Goal: Task Accomplishment & Management: Manage account settings

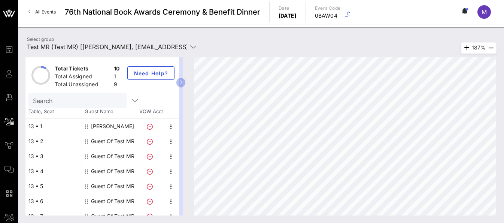
scroll to position [23, 0]
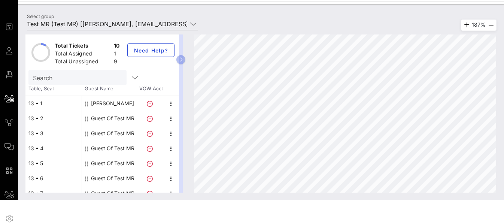
drag, startPoint x: 59, startPoint y: 156, endPoint x: 146, endPoint y: 110, distance: 98.5
click at [146, 110] on div "13 • 1 13 • 2 13 • 3 13 • 4 13 • 5 13 • 6 13 • 7 13 • 8 13 • 9 13 • 10 [PERSON_…" at bounding box center [102, 171] width 154 height 150
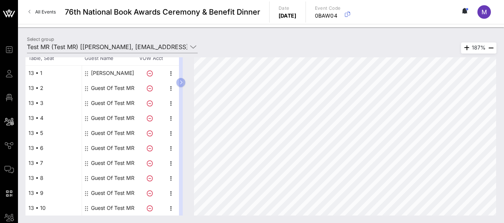
scroll to position [25, 0]
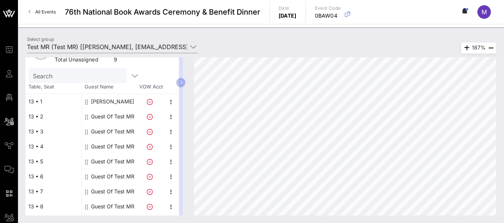
click at [484, 15] on span "M" at bounding box center [484, 11] width 5 height 7
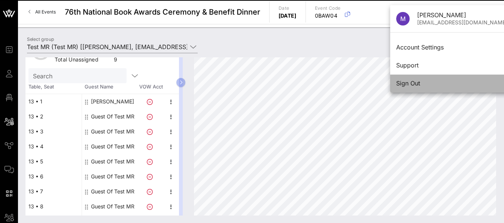
click at [417, 84] on div "Sign Out" at bounding box center [451, 83] width 111 height 7
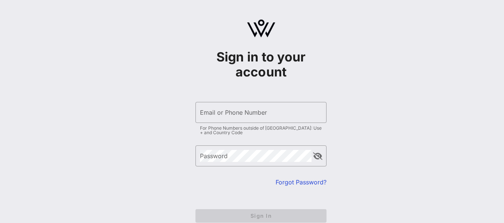
type input "[EMAIL_ADDRESS][DOMAIN_NAME]"
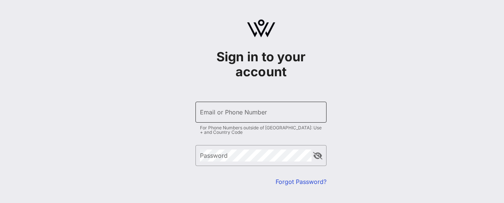
type input "[EMAIL_ADDRESS][DOMAIN_NAME]"
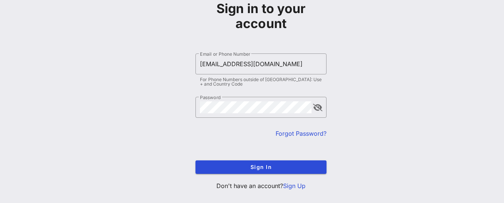
scroll to position [61, 0]
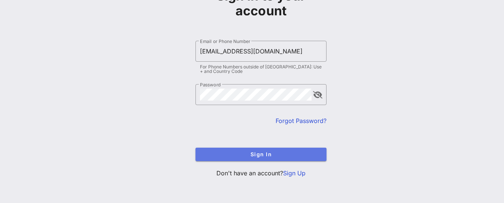
click at [307, 149] on button "Sign In" at bounding box center [261, 154] width 131 height 13
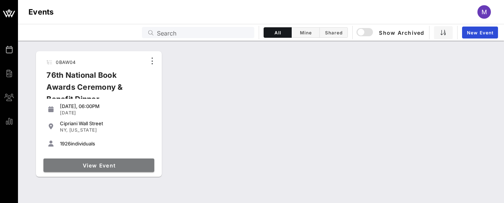
click at [132, 165] on span "View Event" at bounding box center [98, 166] width 105 height 6
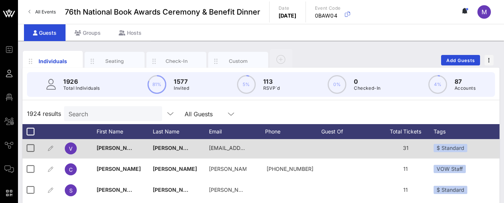
scroll to position [1, 0]
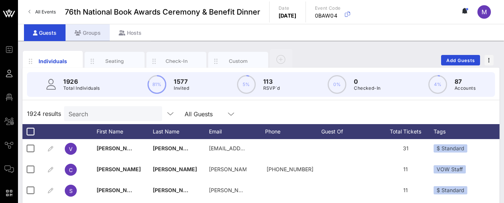
click at [96, 30] on div "Groups" at bounding box center [88, 32] width 44 height 17
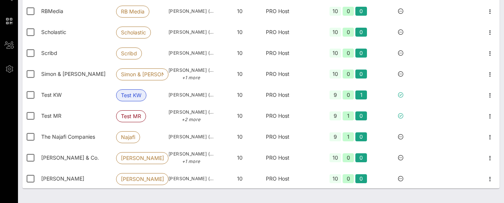
scroll to position [384, 0]
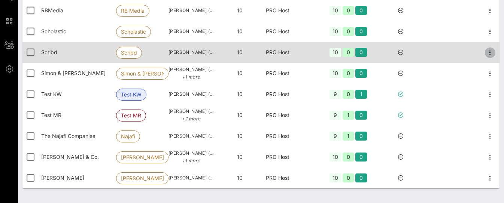
click at [486, 57] on icon "button" at bounding box center [490, 52] width 9 height 9
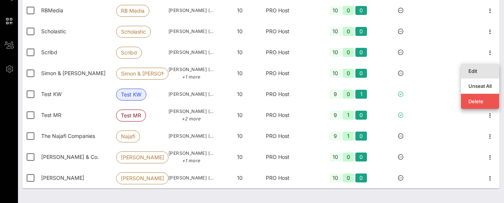
click at [473, 69] on div "Edit" at bounding box center [480, 71] width 23 height 6
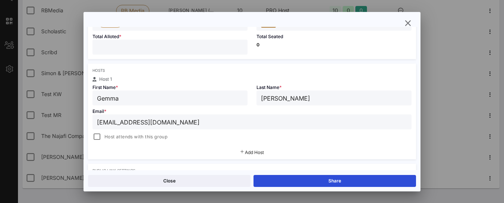
scroll to position [89, 0]
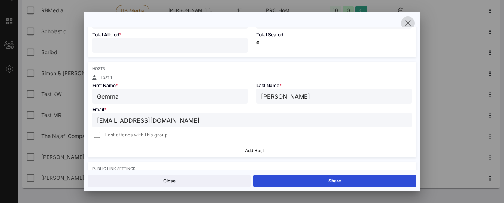
click at [409, 21] on icon "button" at bounding box center [407, 23] width 9 height 9
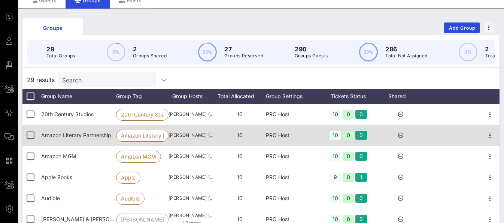
scroll to position [0, 0]
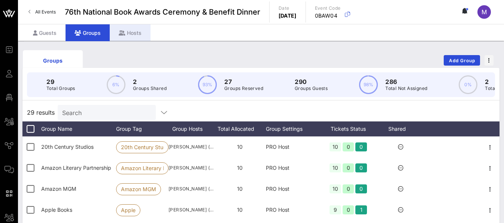
click at [132, 39] on div "Hosts" at bounding box center [130, 32] width 41 height 17
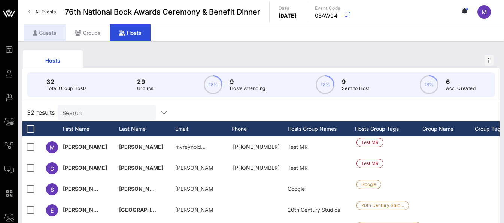
click at [51, 34] on div "Guests" at bounding box center [45, 32] width 42 height 17
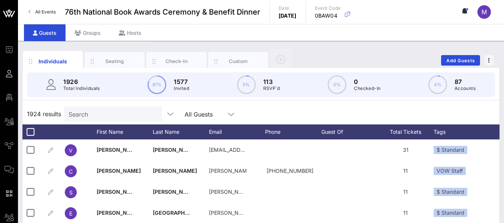
scroll to position [1, 0]
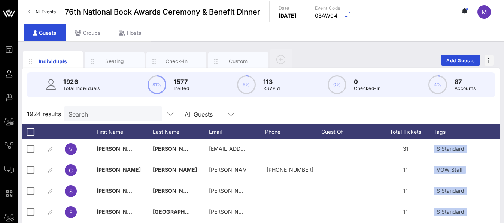
click at [288, 85] on div "1926 Total Individuals 81% 1577 Invited 5% 113 RSVP`d 0% 0 Checked-In 4% 87 Acc…" at bounding box center [261, 84] width 468 height 25
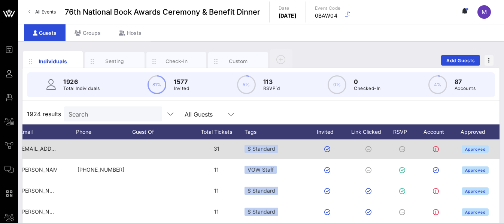
scroll to position [0, 0]
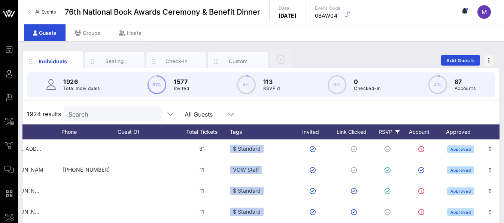
click at [398, 130] on icon at bounding box center [398, 132] width 4 height 4
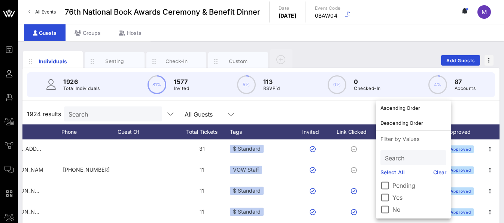
click at [396, 195] on label "Yes" at bounding box center [420, 197] width 54 height 7
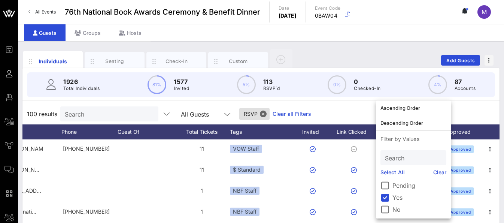
click at [363, 113] on div "100 results Search All Guests RSVP Clear all Filters" at bounding box center [260, 113] width 477 height 21
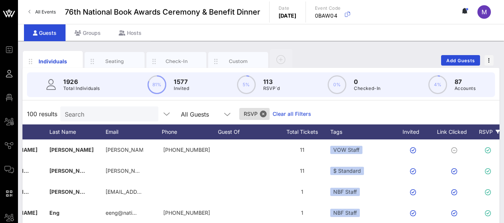
scroll to position [0, 88]
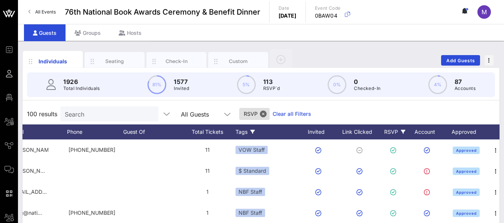
click at [255, 131] on icon at bounding box center [253, 132] width 4 height 4
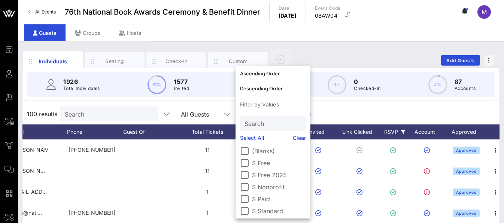
click at [259, 210] on label "$ Standard" at bounding box center [279, 210] width 54 height 7
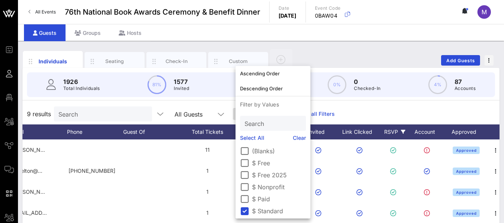
click at [345, 112] on div "9 results Search All Guests Tags RSVP Clear all Filters" at bounding box center [260, 113] width 477 height 21
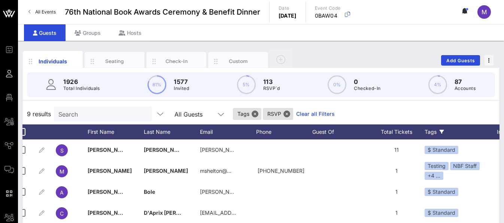
click at [297, 113] on link "Clear all Filters" at bounding box center [315, 114] width 39 height 8
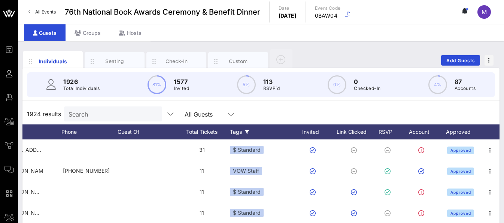
click at [246, 131] on icon at bounding box center [247, 132] width 4 height 4
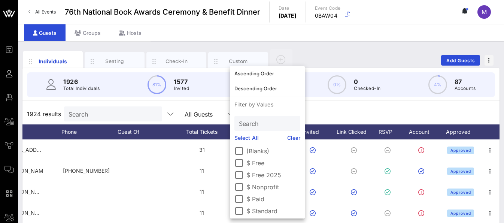
click at [253, 185] on label "$ Nonprofit" at bounding box center [273, 186] width 54 height 7
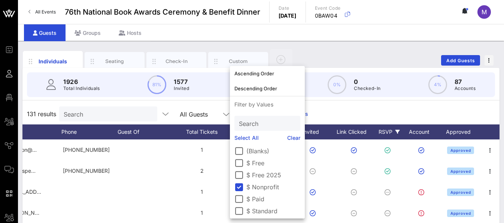
click at [398, 132] on icon at bounding box center [398, 132] width 4 height 4
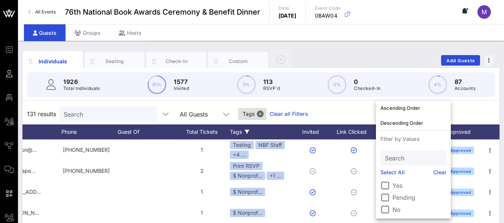
click at [396, 184] on label "Yes" at bounding box center [420, 185] width 54 height 7
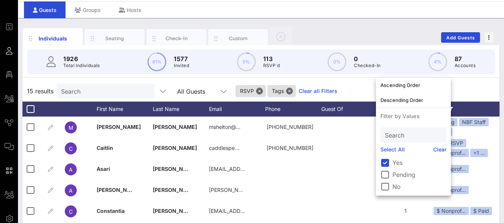
click at [299, 90] on link "Clear all Filters" at bounding box center [318, 91] width 39 height 8
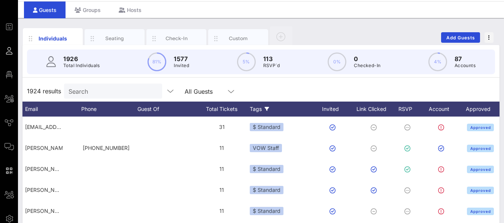
click at [267, 107] on icon at bounding box center [267, 109] width 4 height 4
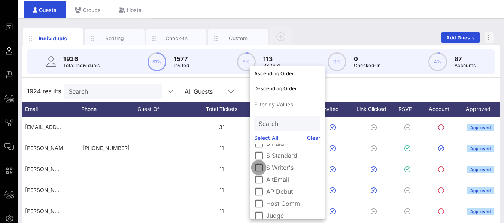
click at [258, 168] on div at bounding box center [258, 167] width 13 height 13
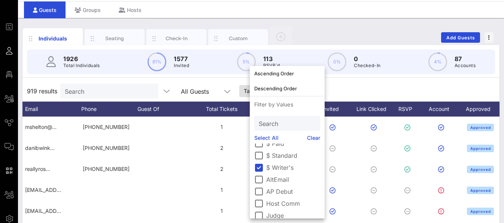
click at [347, 88] on div "919 results Search All Guests Tags Clear all Filters" at bounding box center [260, 91] width 477 height 21
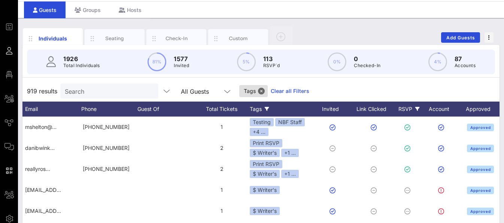
click at [406, 110] on div "RSVP" at bounding box center [409, 109] width 26 height 15
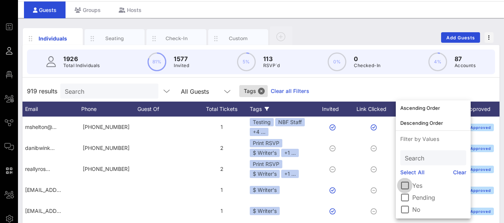
click at [407, 188] on div at bounding box center [405, 185] width 13 height 13
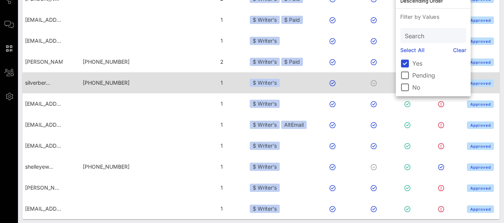
scroll to position [149, 0]
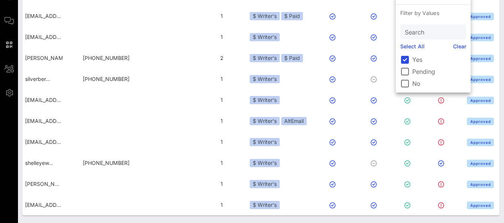
click at [453, 46] on link "Clear" at bounding box center [459, 46] width 13 height 8
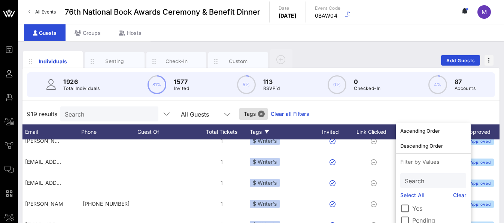
scroll to position [146, 184]
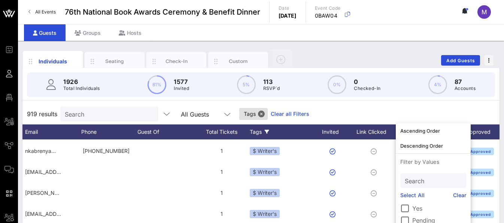
click at [388, 113] on div "919 results Search All Guests Tags Clear all Filters" at bounding box center [260, 113] width 477 height 21
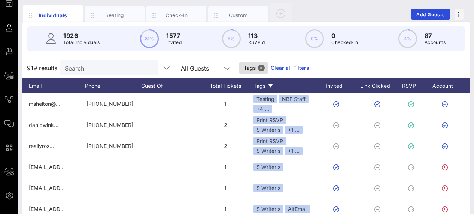
scroll to position [26, 0]
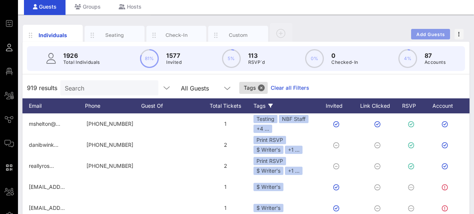
click at [426, 30] on button "Add Guests" at bounding box center [430, 34] width 39 height 10
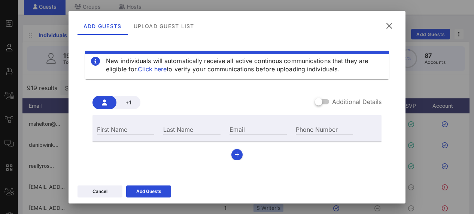
click at [167, 67] on link "Click here" at bounding box center [152, 68] width 29 height 7
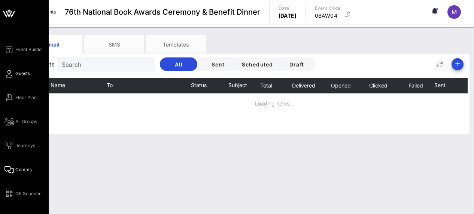
click at [21, 72] on span "Guests" at bounding box center [22, 73] width 15 height 7
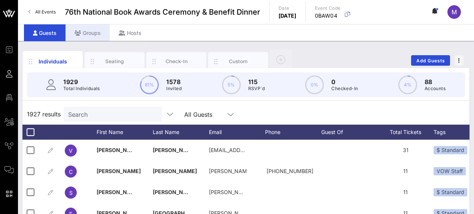
click at [83, 34] on div "Groups" at bounding box center [88, 32] width 44 height 17
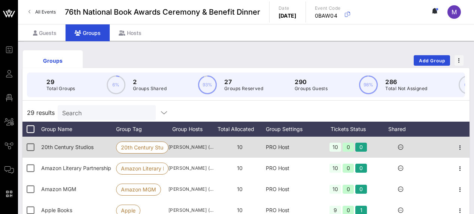
click at [81, 150] on span "20th Century Studios" at bounding box center [67, 146] width 52 height 6
click at [456, 152] on icon "button" at bounding box center [460, 147] width 9 height 9
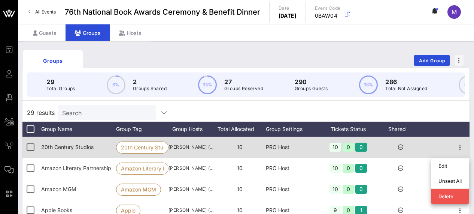
click at [88, 150] on span "20th Century Studios" at bounding box center [67, 146] width 52 height 6
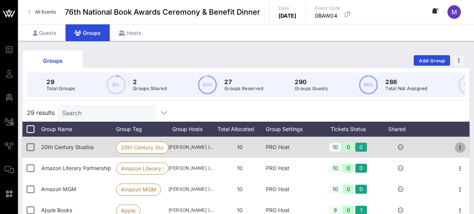
click at [456, 149] on icon "button" at bounding box center [460, 147] width 9 height 9
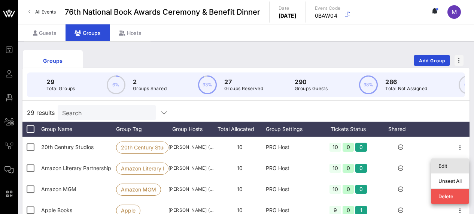
click at [443, 163] on div "Edit" at bounding box center [450, 166] width 23 height 6
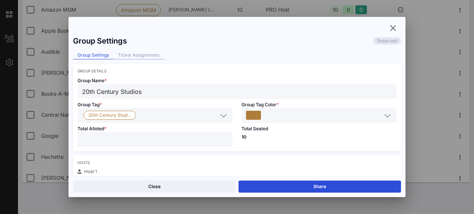
click at [154, 54] on div "Ticket Assignments" at bounding box center [138, 55] width 51 height 8
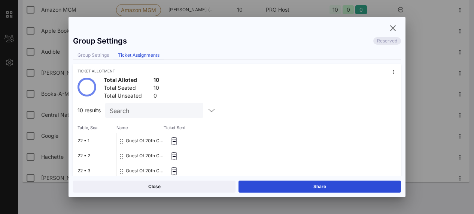
click at [99, 55] on div "Group Settings" at bounding box center [93, 55] width 40 height 8
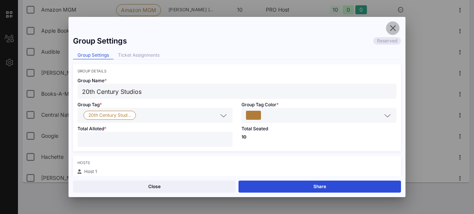
click at [390, 27] on icon "button" at bounding box center [392, 28] width 9 height 9
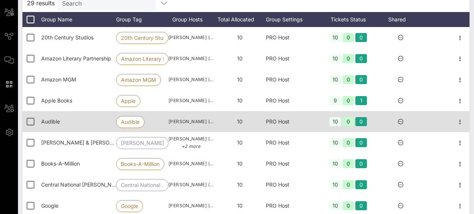
scroll to position [108, 0]
